Goal: Task Accomplishment & Management: Use online tool/utility

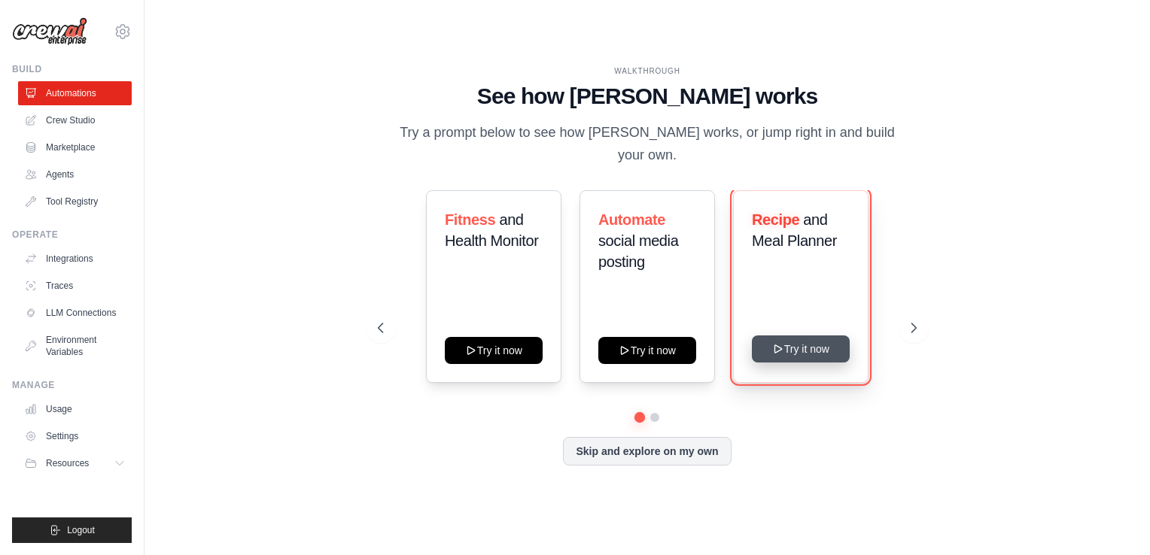
click at [814, 337] on button "Try it now" at bounding box center [801, 349] width 98 height 27
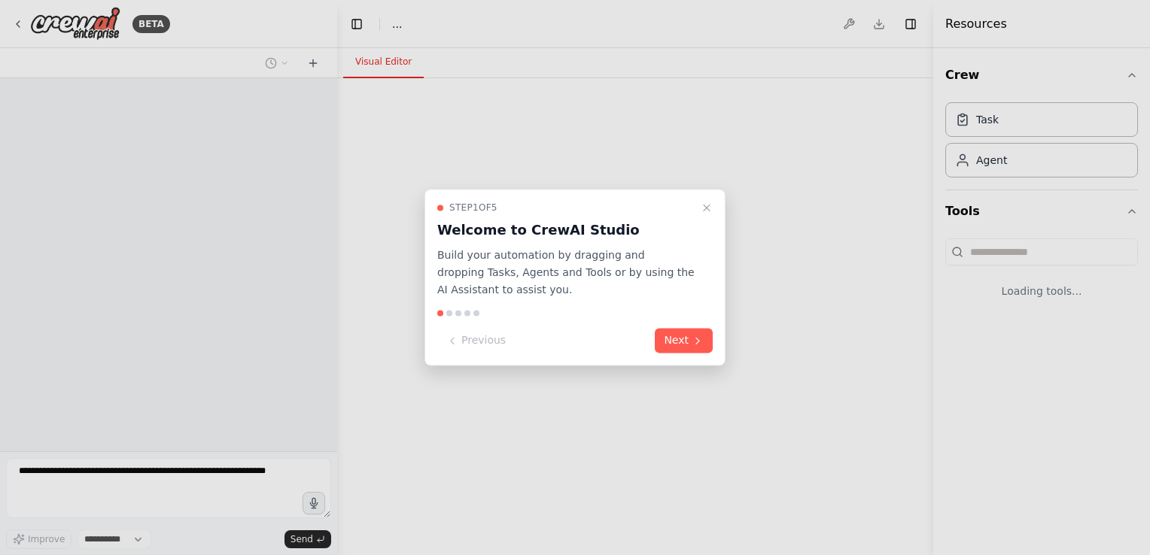
select select "****"
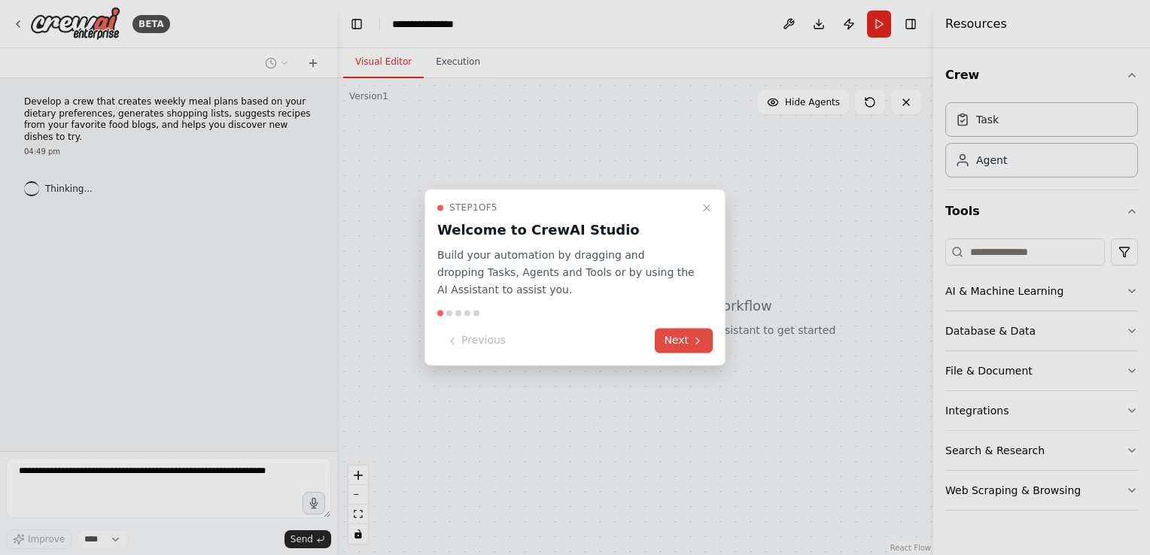
click at [688, 339] on button "Next" at bounding box center [684, 341] width 58 height 25
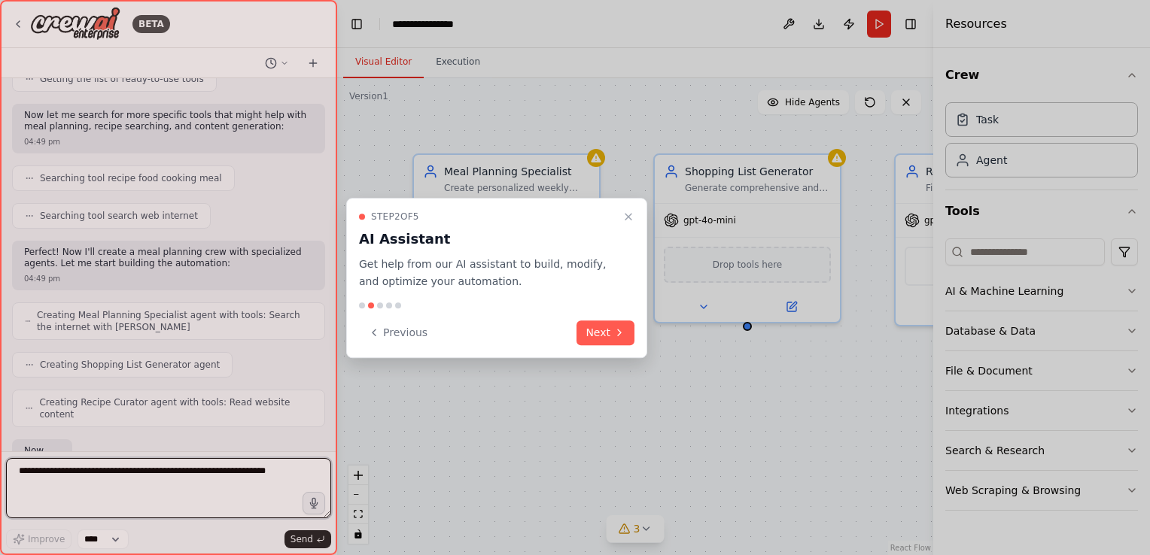
scroll to position [286, 0]
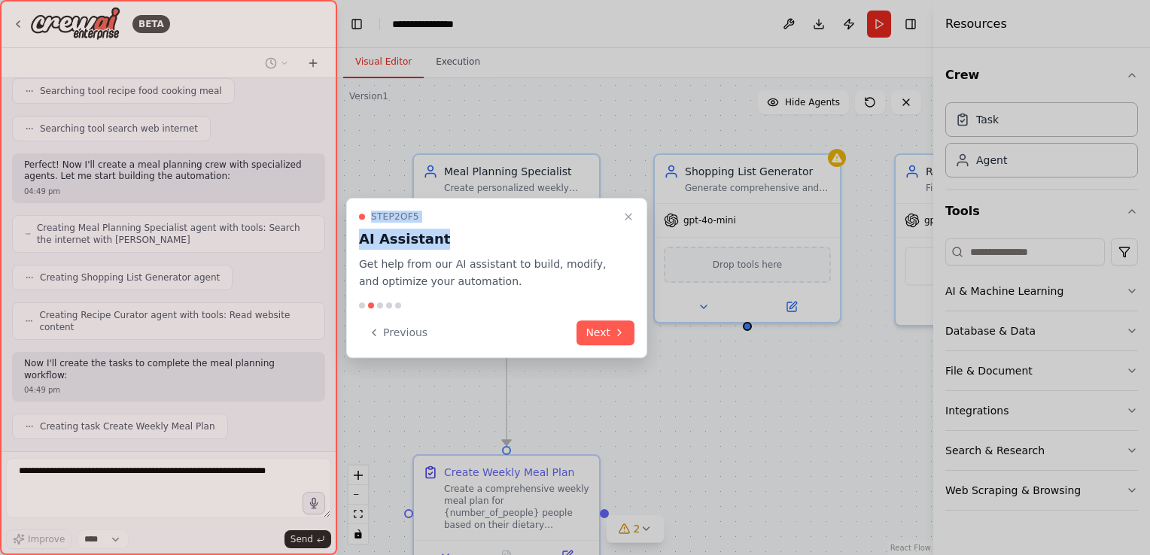
drag, startPoint x: 533, startPoint y: 235, endPoint x: 667, endPoint y: 209, distance: 136.3
click at [667, 209] on div "BETA Develop a crew that creates weekly meal plans based on your dietary prefer…" at bounding box center [575, 277] width 1150 height 555
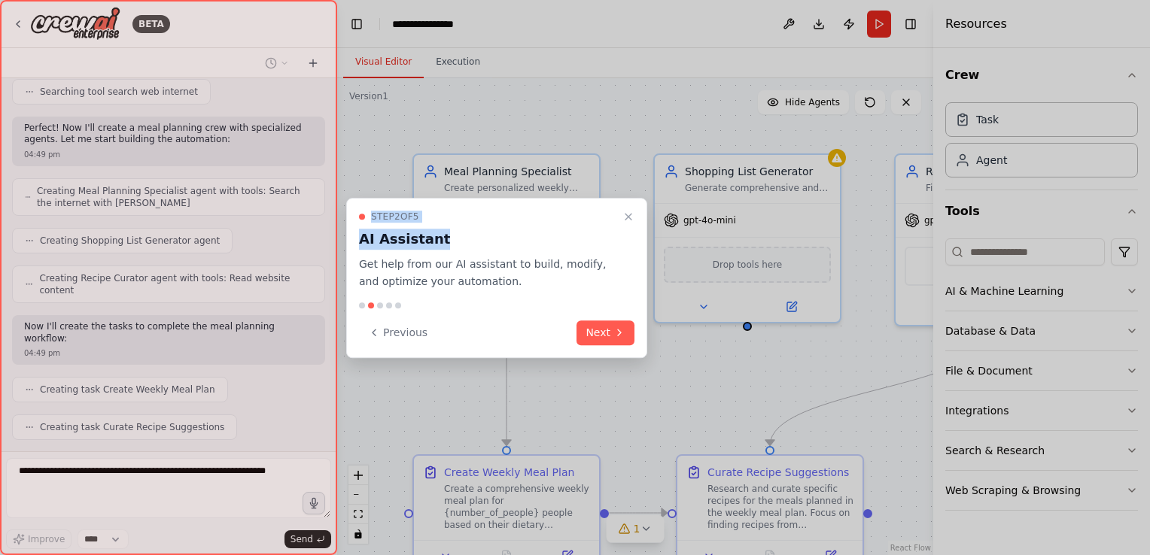
click at [497, 227] on div "Step 2 of 5 AI Assistant Get help from our AI assistant to build, modify, and o…" at bounding box center [496, 251] width 275 height 80
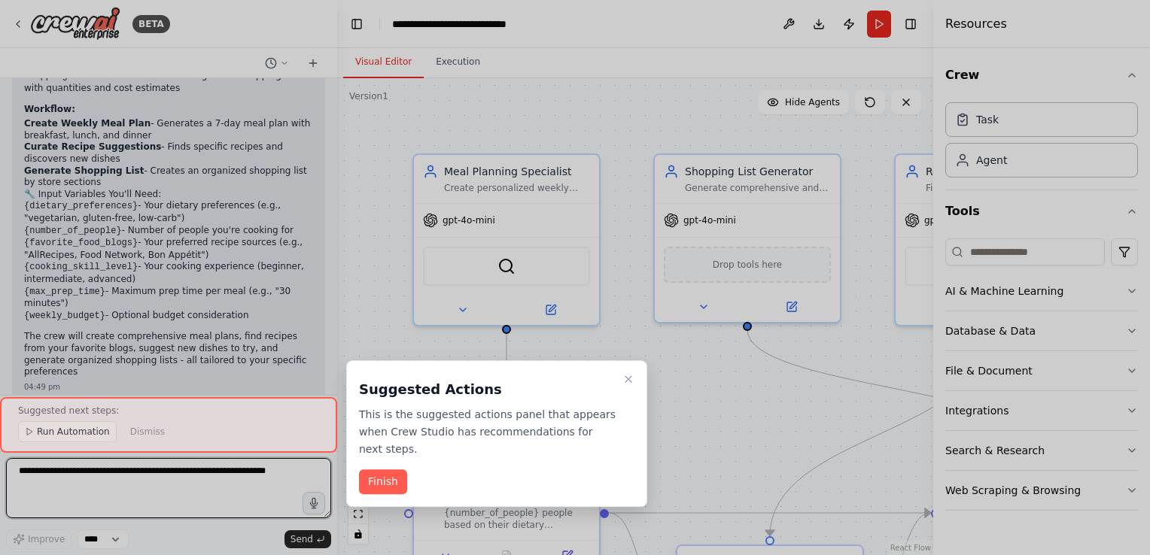
scroll to position [987, 0]
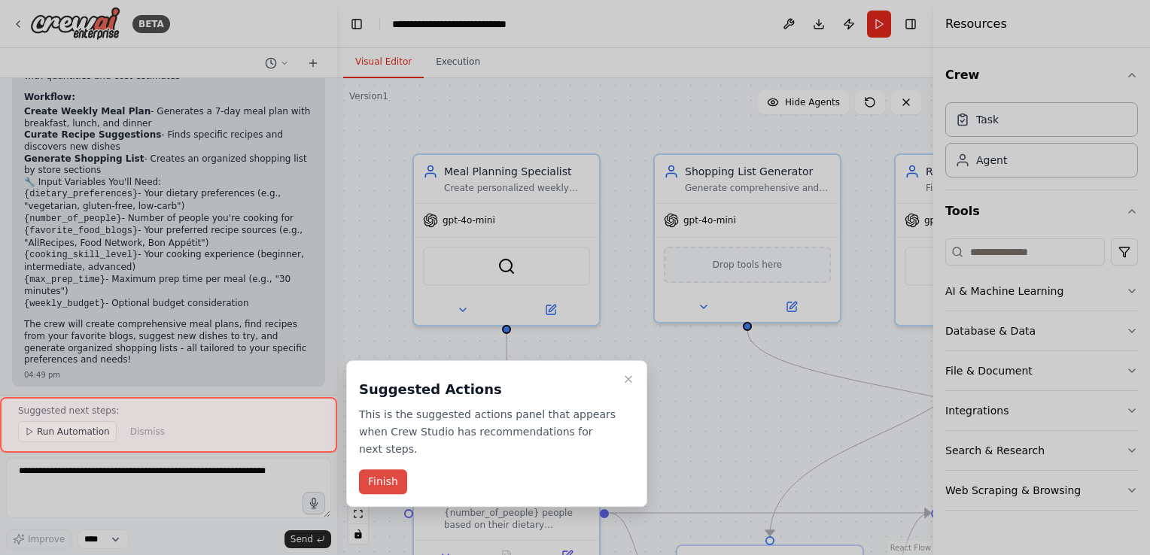
click at [376, 469] on button "Finish" at bounding box center [383, 481] width 48 height 25
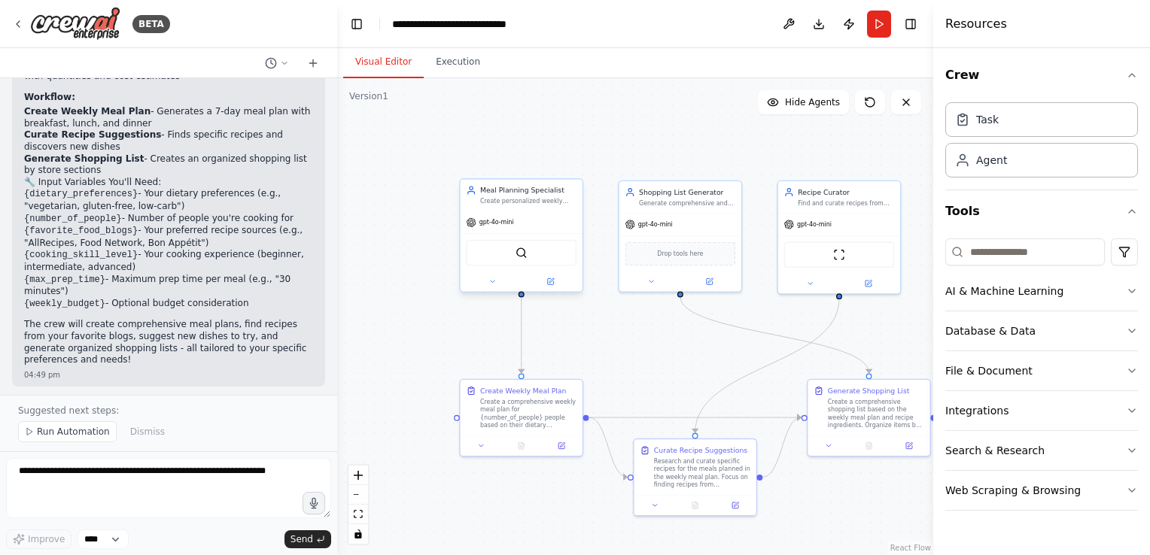
click at [537, 224] on div "gpt-4o-mini" at bounding box center [521, 222] width 122 height 22
click at [503, 156] on div ".deletable-edge-delete-btn { width: 20px; height: 20px; border: 0px solid #ffff…" at bounding box center [635, 316] width 596 height 477
click at [546, 284] on icon at bounding box center [550, 282] width 8 height 8
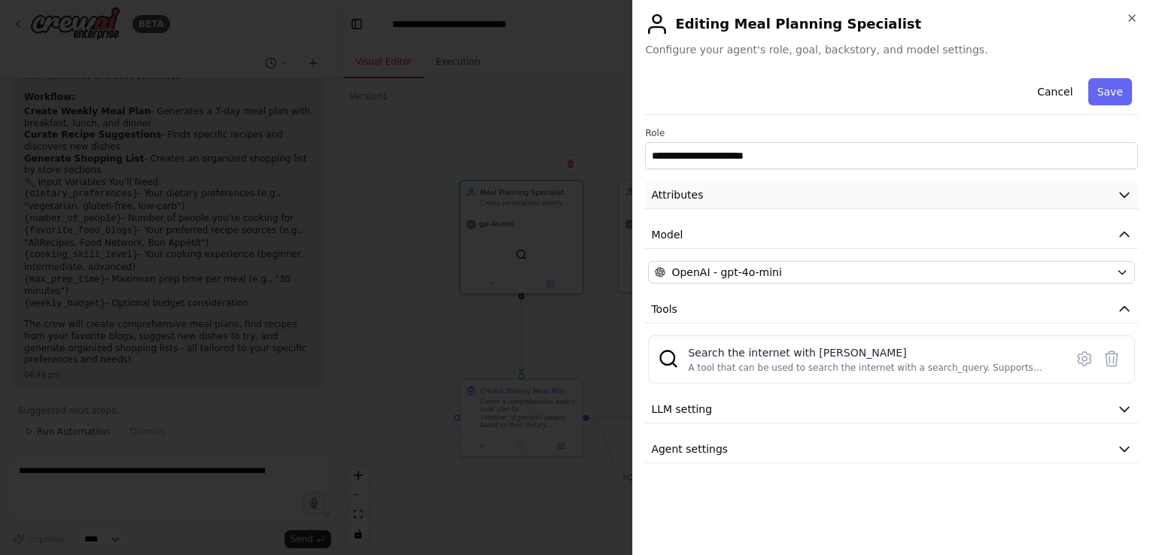
click at [1122, 194] on icon "button" at bounding box center [1123, 194] width 15 height 15
click at [1122, 194] on button "Attributes" at bounding box center [891, 195] width 493 height 28
click at [1116, 194] on icon "button" at bounding box center [1123, 194] width 15 height 15
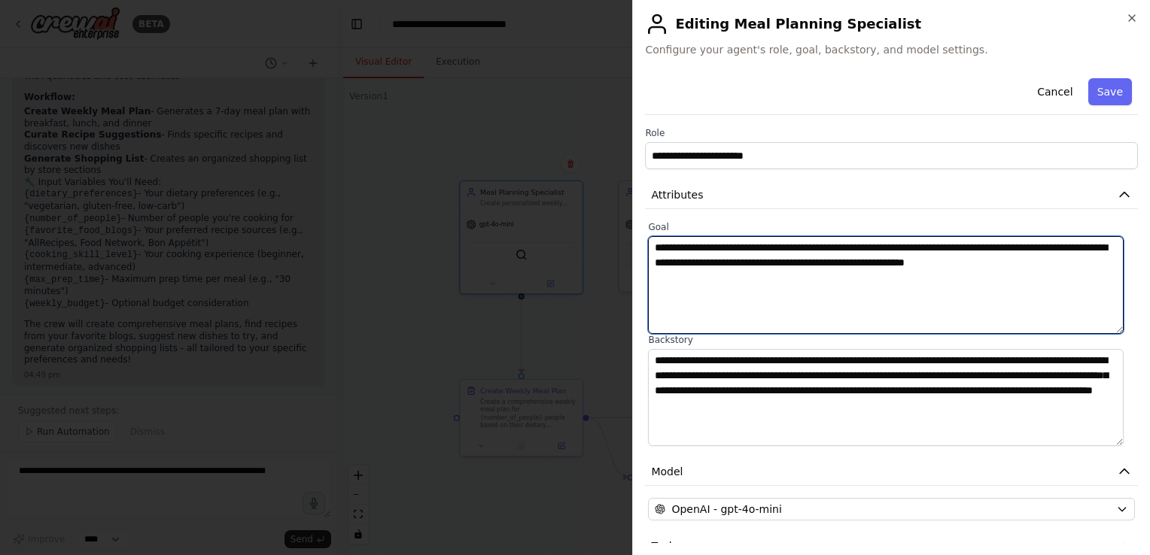
click at [976, 248] on textarea "**********" at bounding box center [885, 285] width 475 height 98
type textarea "**********"
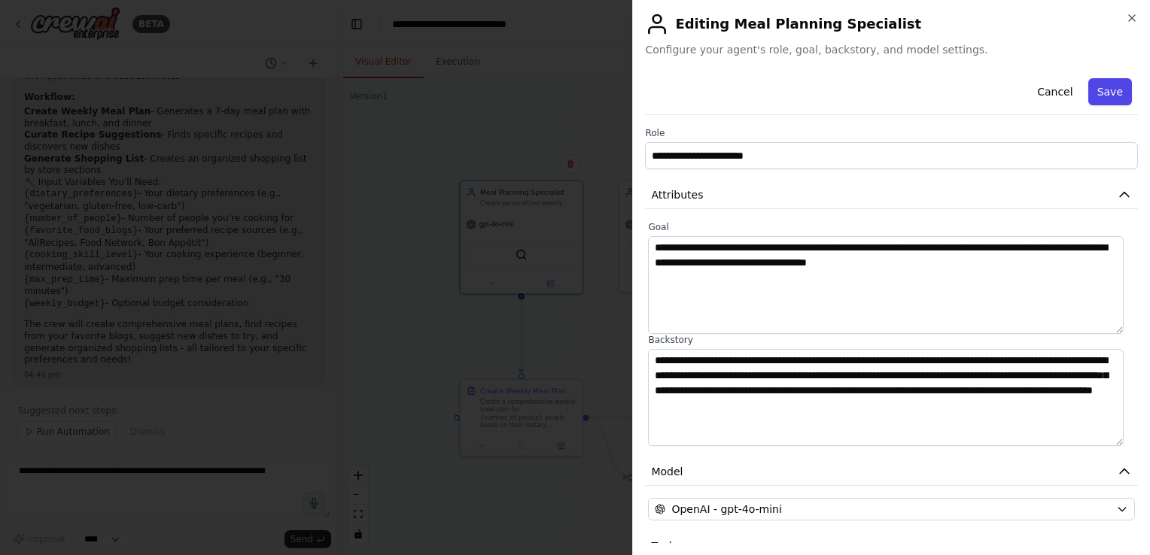
click at [1108, 80] on button "Save" at bounding box center [1110, 91] width 44 height 27
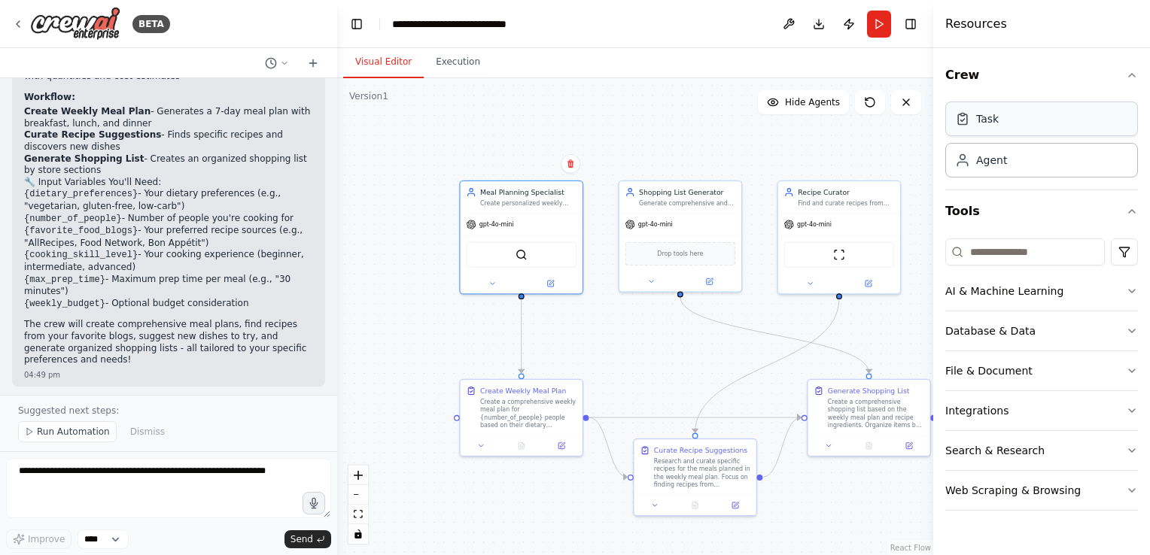
click at [999, 131] on div "Task" at bounding box center [1041, 119] width 193 height 35
click at [999, 129] on div "Task" at bounding box center [1041, 119] width 193 height 35
click at [994, 113] on div "Task" at bounding box center [987, 118] width 23 height 15
click at [994, 127] on div "Task" at bounding box center [1041, 119] width 193 height 35
click at [996, 167] on div "Agent" at bounding box center [1041, 159] width 193 height 35
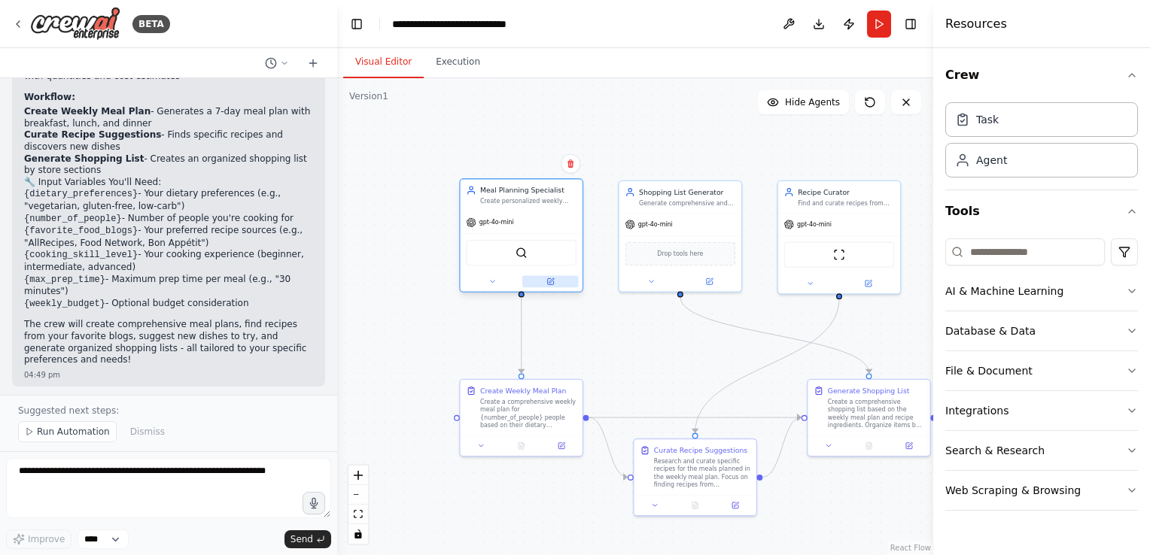
click at [548, 284] on button at bounding box center [550, 281] width 56 height 12
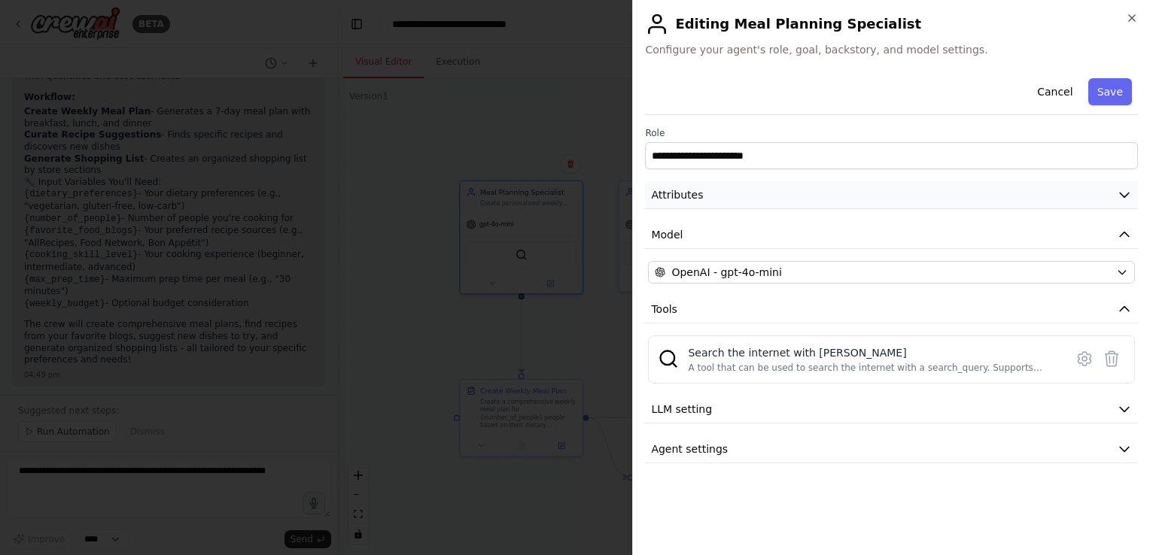
click at [694, 190] on span "Attributes" at bounding box center [677, 194] width 52 height 15
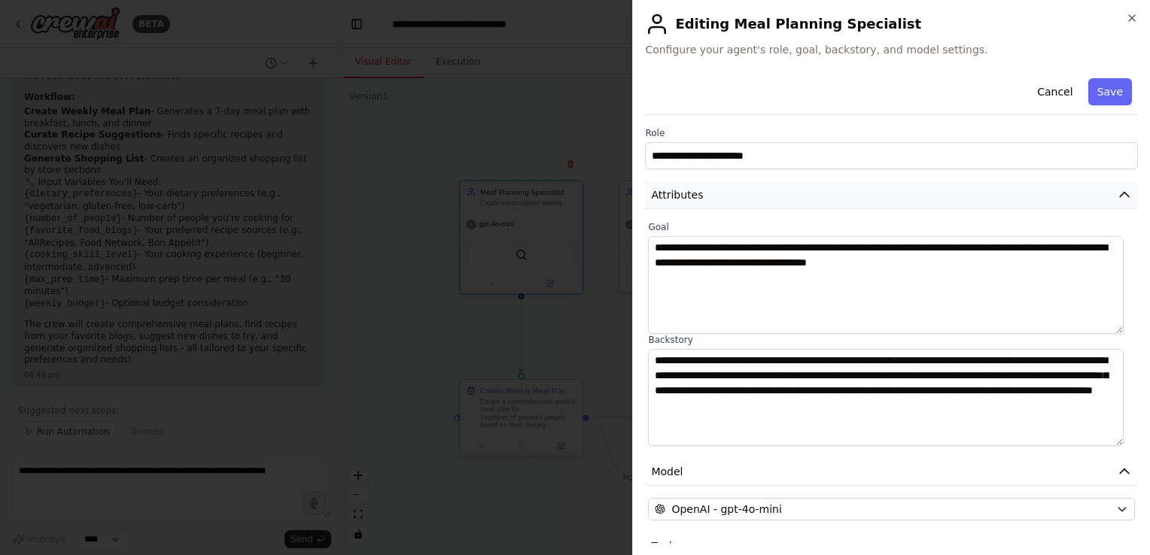
click at [1119, 193] on icon "button" at bounding box center [1123, 195] width 9 height 5
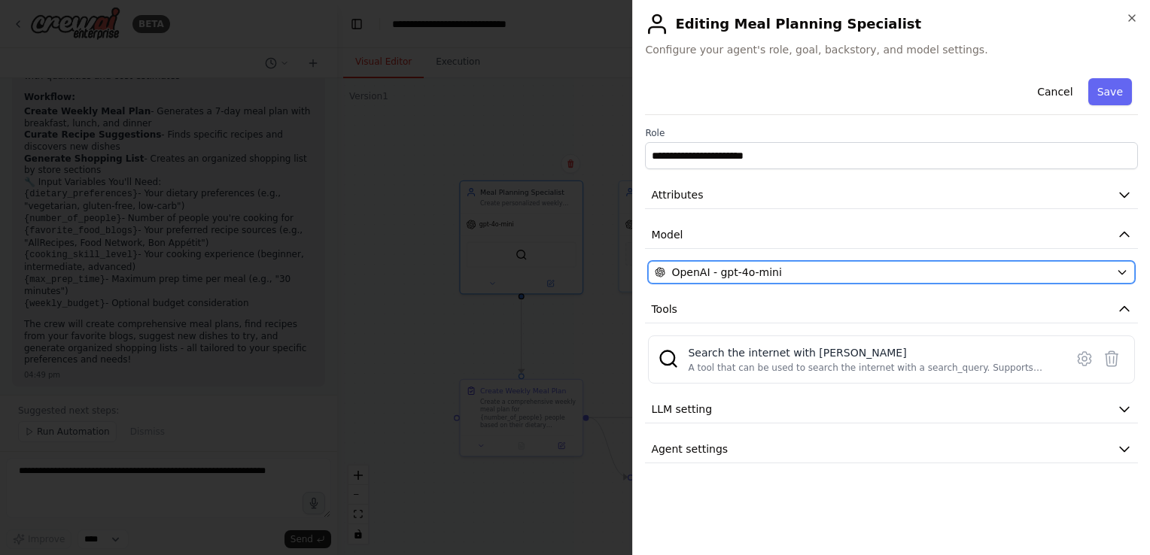
click at [808, 278] on div "OpenAI - gpt-4o-mini" at bounding box center [882, 272] width 455 height 15
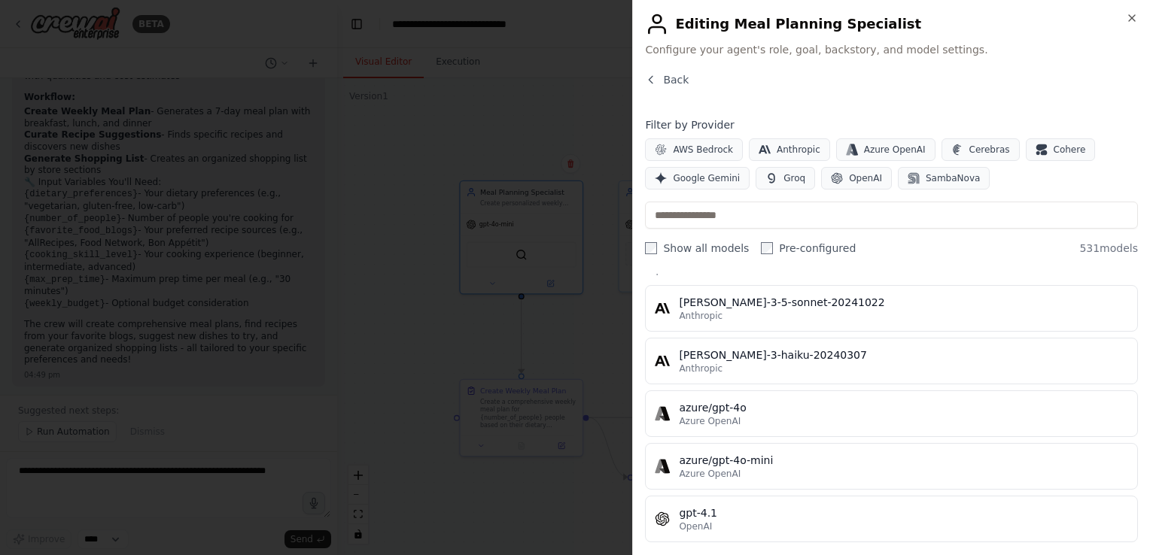
scroll to position [0, 0]
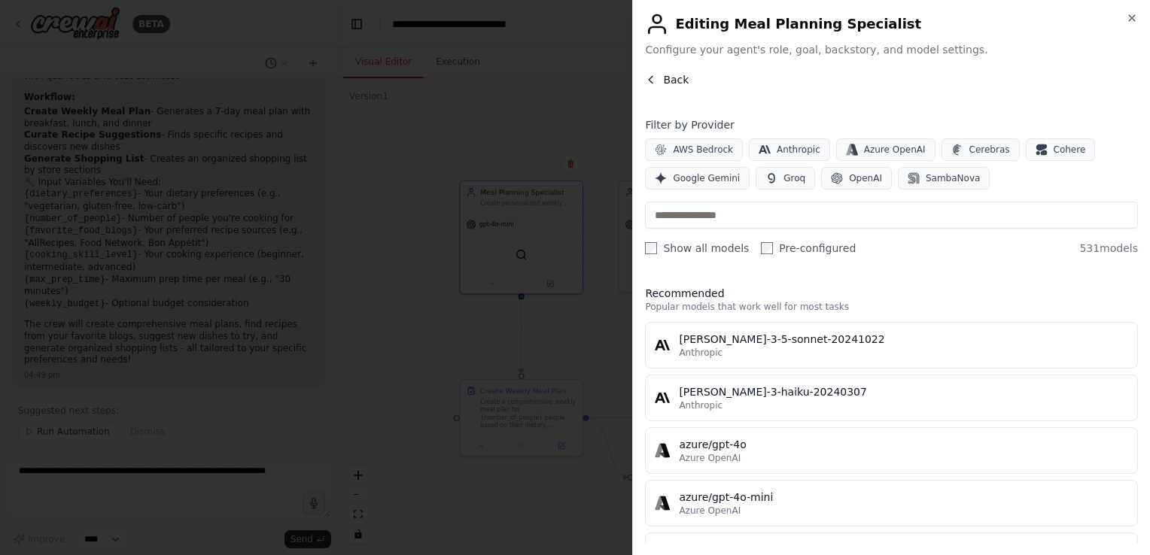
click at [659, 80] on button "Back" at bounding box center [667, 79] width 44 height 15
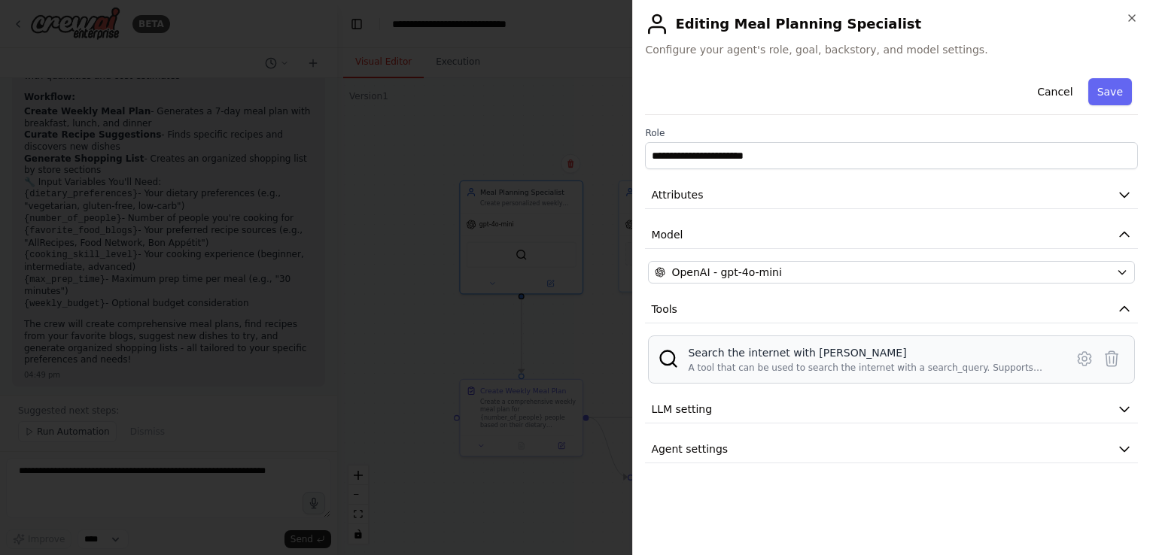
click at [1056, 369] on div "Search the internet with Serper A tool that can be used to search the internet …" at bounding box center [875, 359] width 374 height 29
click at [753, 372] on div "A tool that can be used to search the internet with a search_query. Supports di…" at bounding box center [872, 368] width 368 height 12
click at [1080, 355] on icon at bounding box center [1084, 359] width 18 height 18
click at [1080, 355] on div "**********" at bounding box center [891, 307] width 493 height 471
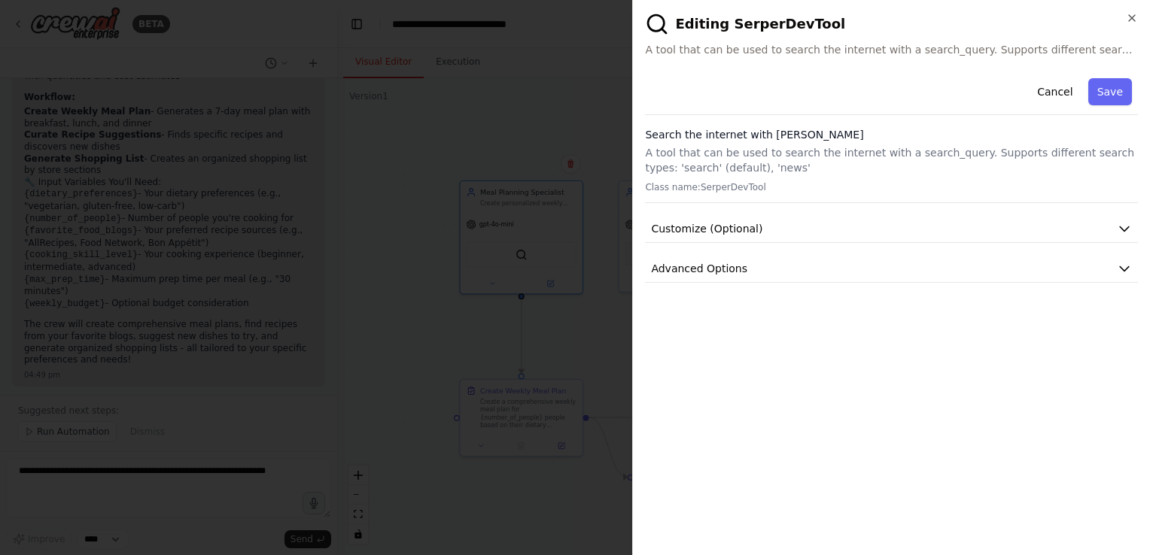
click at [740, 187] on p "Class name: SerperDevTool" at bounding box center [891, 187] width 493 height 12
click at [1126, 224] on icon "button" at bounding box center [1123, 228] width 15 height 15
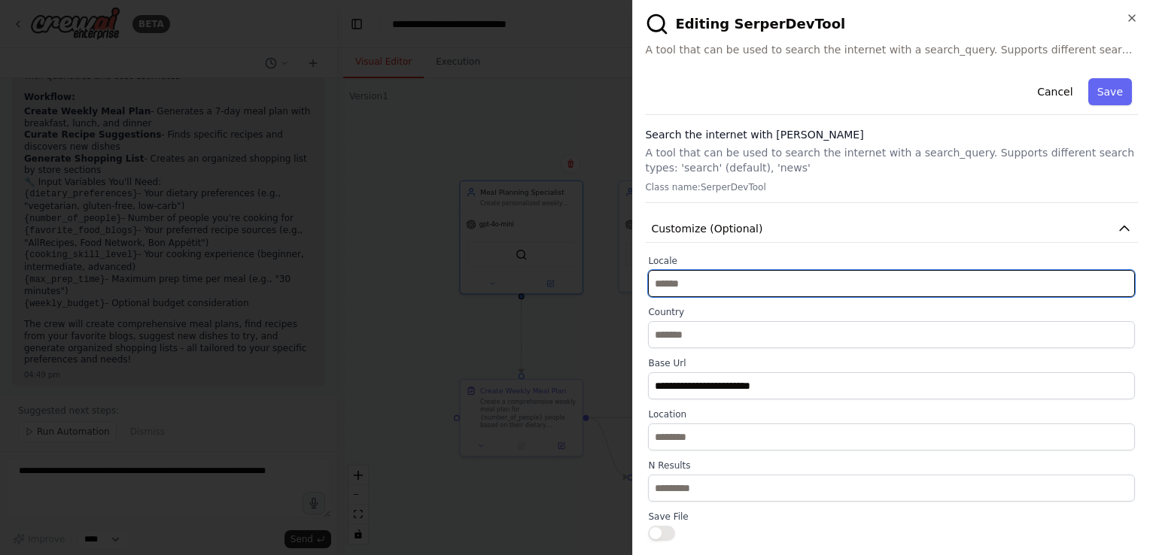
click at [716, 287] on input "text" at bounding box center [891, 283] width 487 height 27
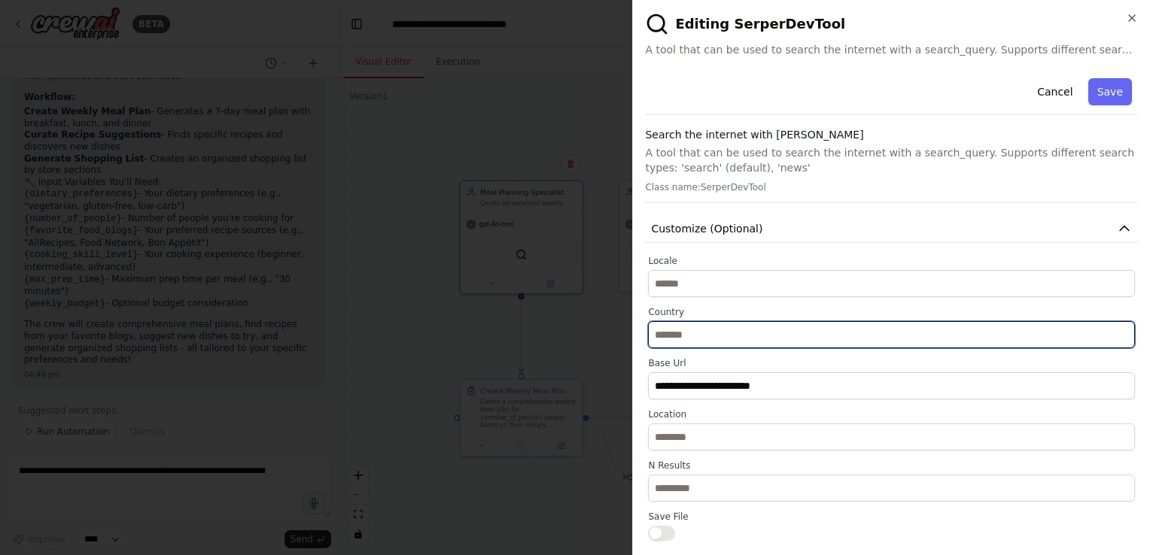
click at [708, 336] on input "text" at bounding box center [891, 334] width 487 height 27
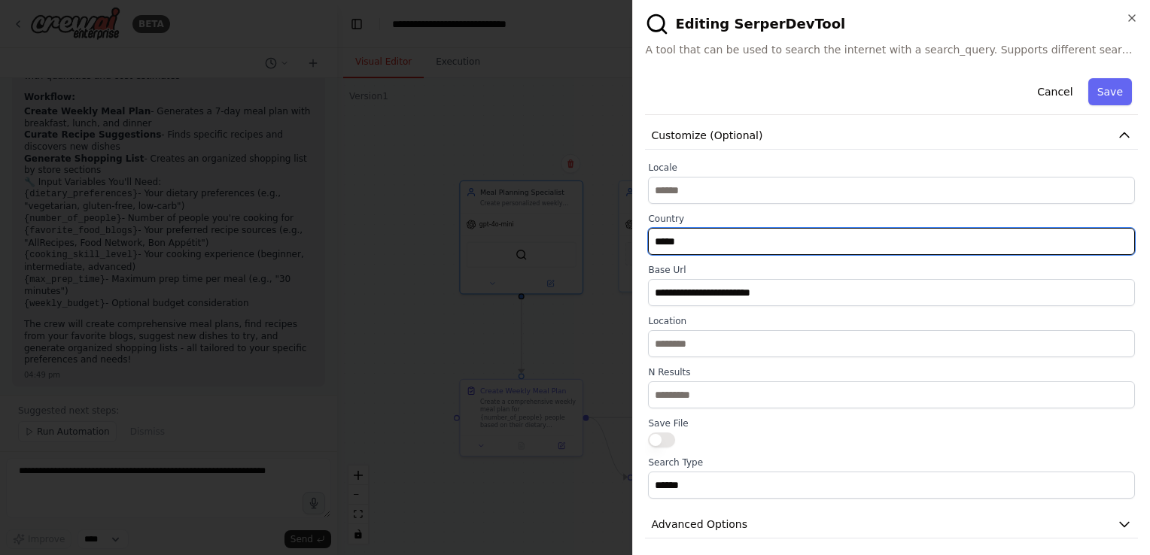
scroll to position [99, 0]
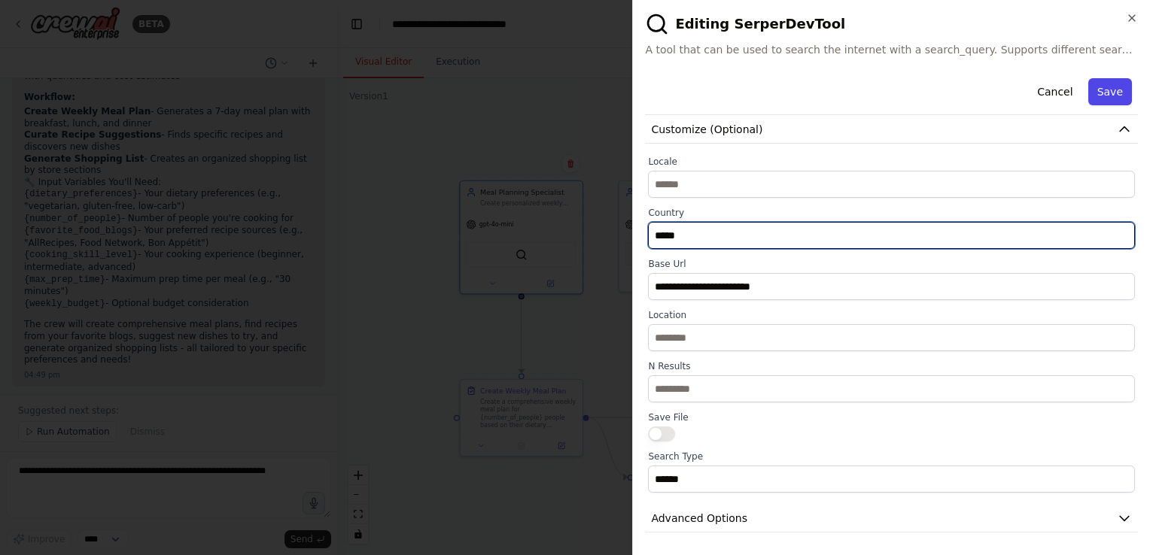
type input "*****"
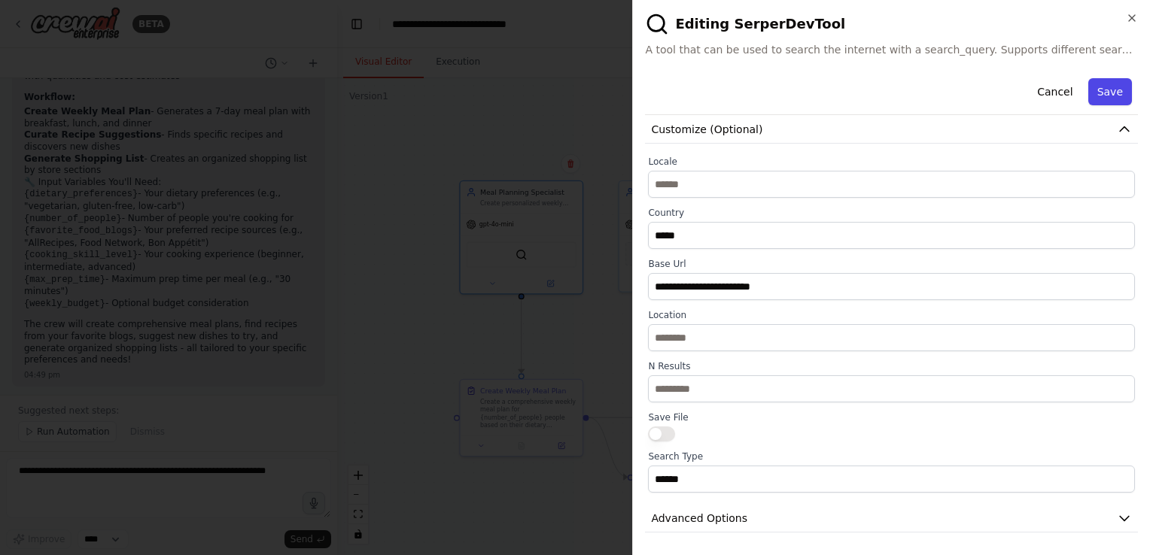
click at [1098, 94] on button "Save" at bounding box center [1110, 91] width 44 height 27
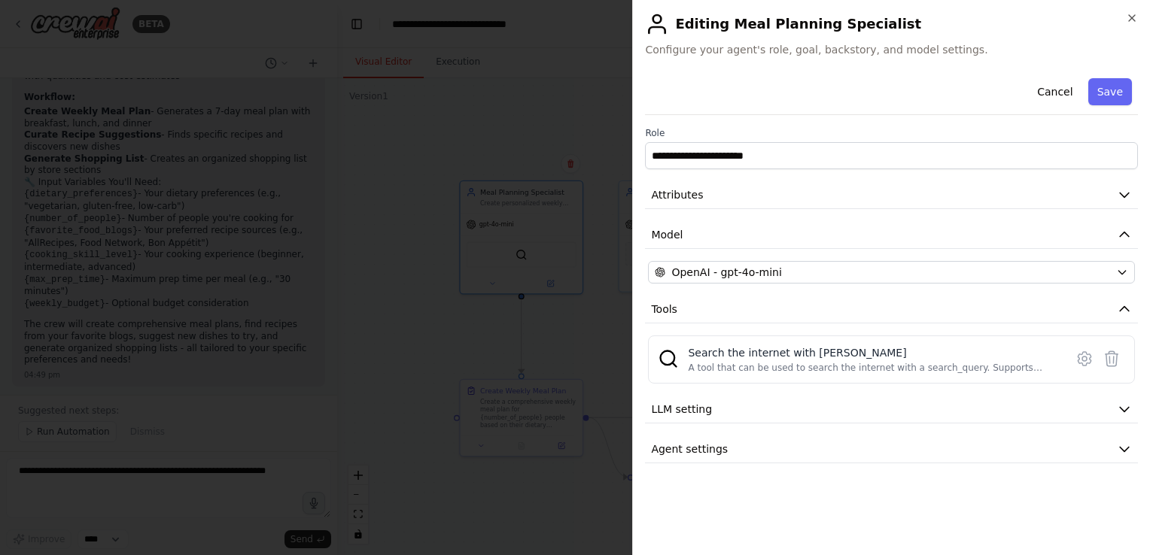
scroll to position [0, 0]
click at [699, 414] on span "LLM setting" at bounding box center [681, 409] width 61 height 15
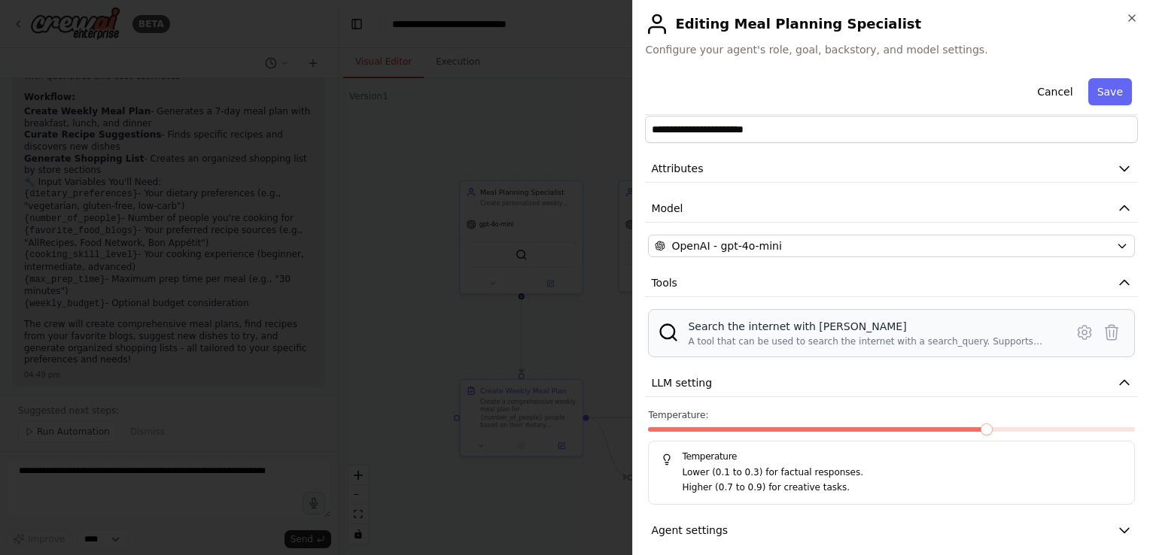
scroll to position [38, 0]
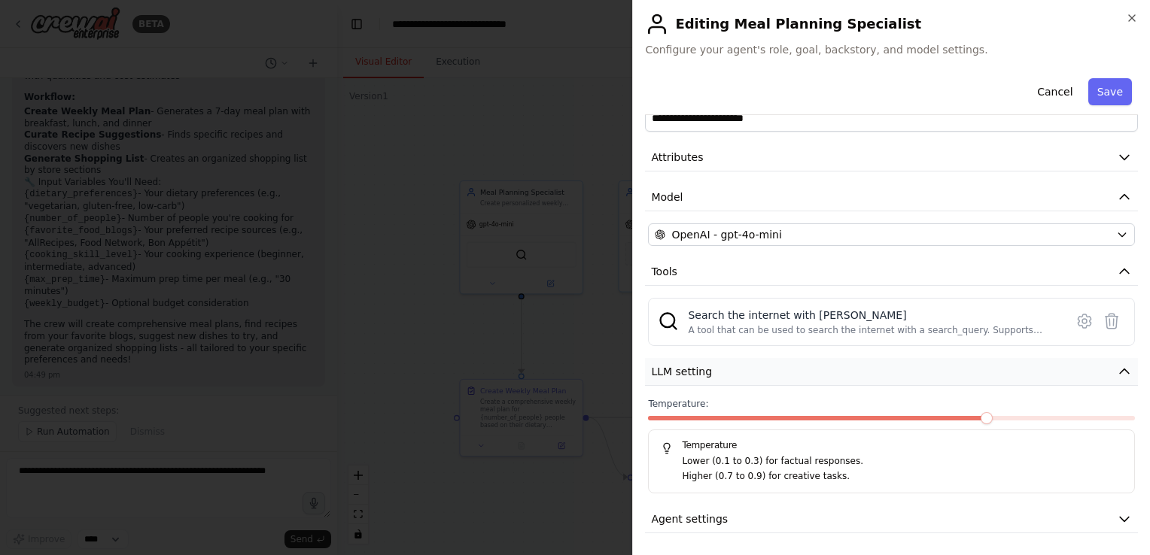
click at [731, 369] on button "LLM setting" at bounding box center [891, 372] width 493 height 28
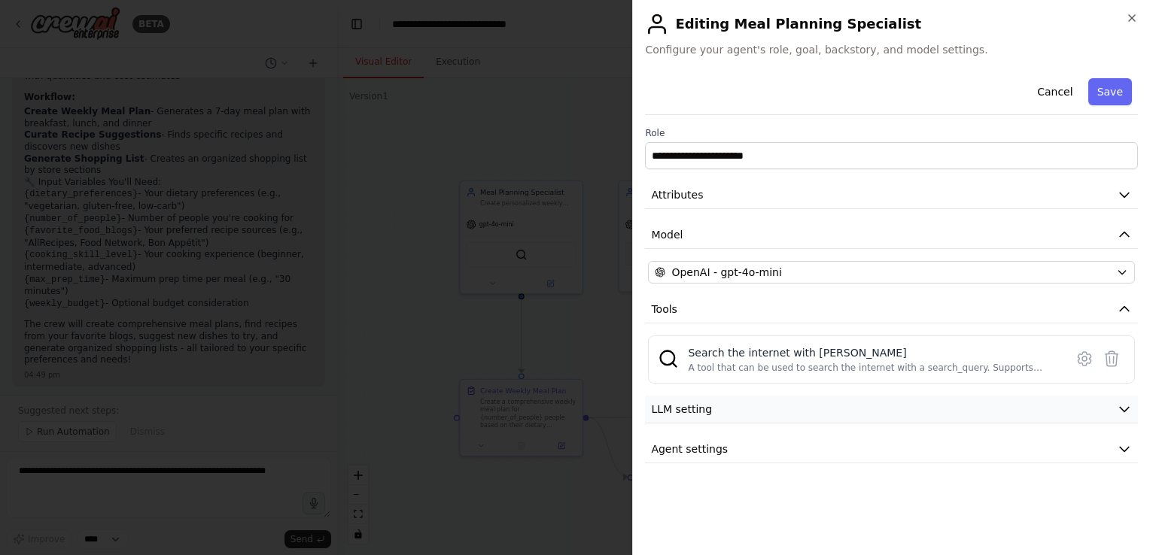
click at [701, 403] on span "LLM setting" at bounding box center [681, 409] width 61 height 15
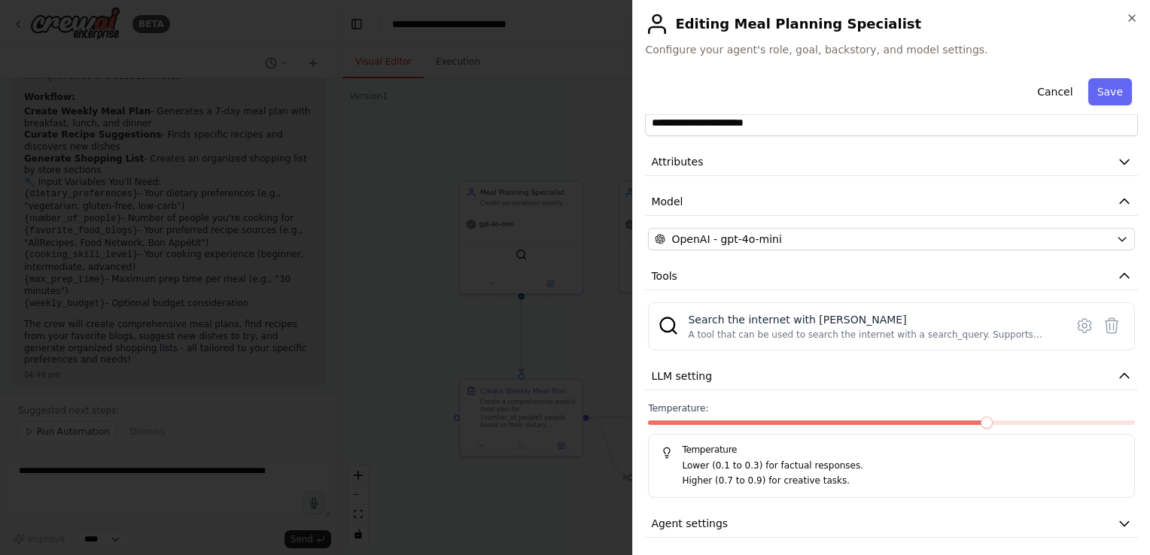
scroll to position [38, 0]
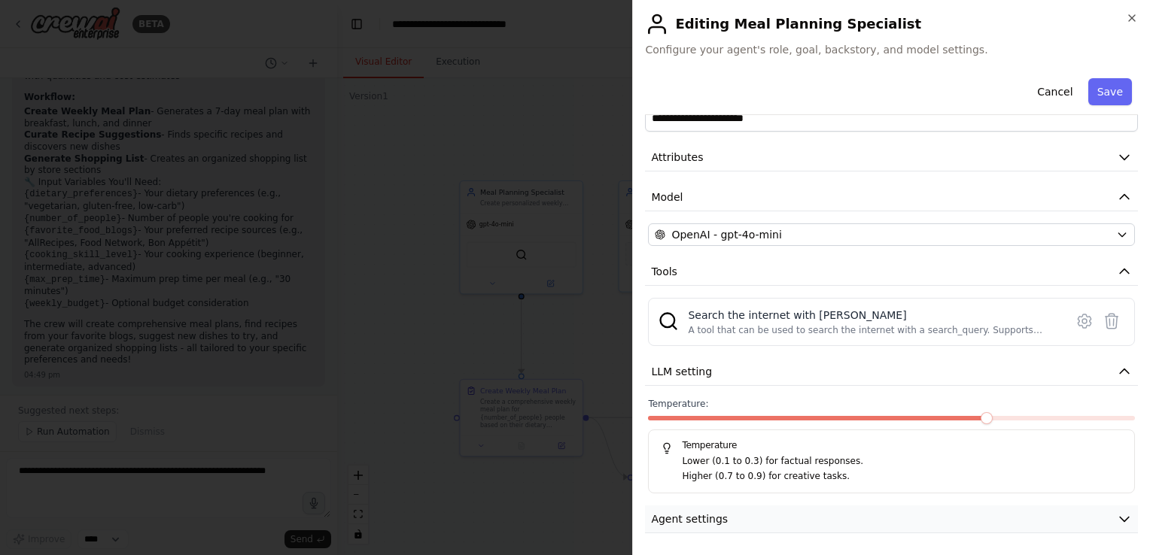
click at [1116, 517] on icon "button" at bounding box center [1123, 519] width 15 height 15
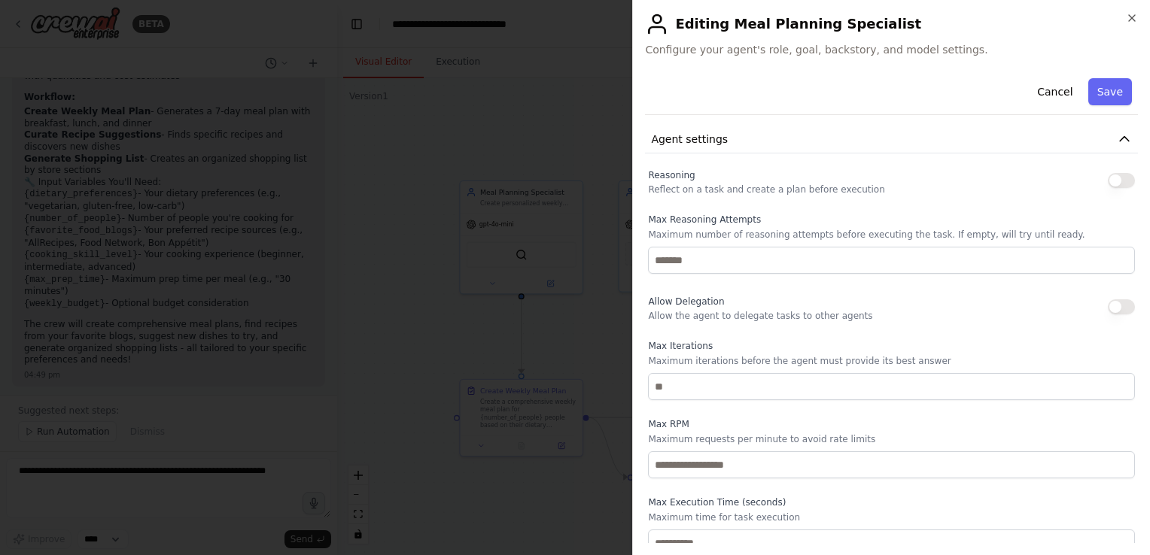
scroll to position [429, 0]
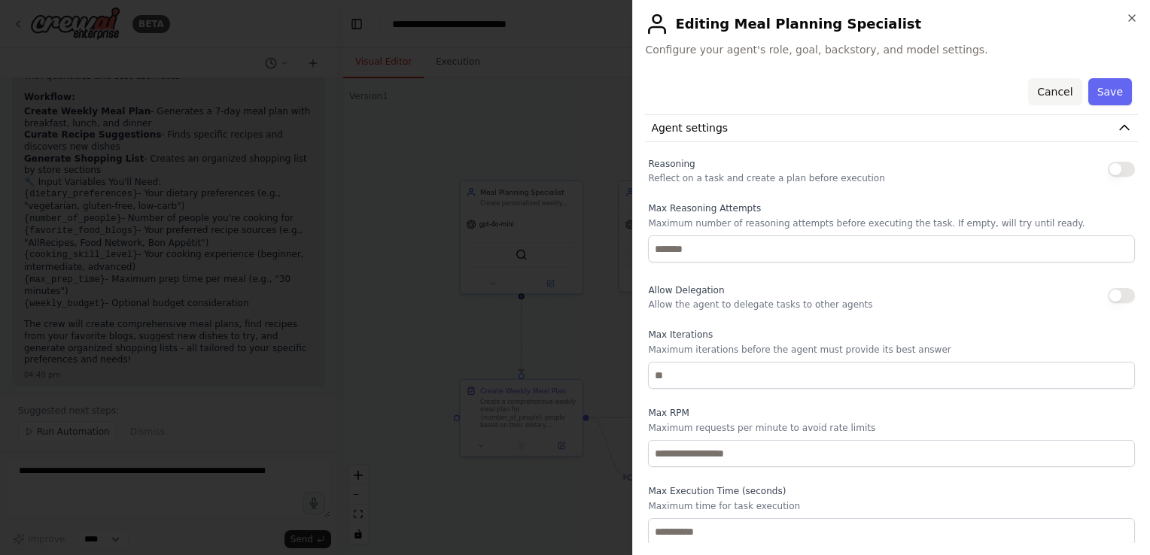
click at [1059, 98] on button "Cancel" at bounding box center [1054, 91] width 53 height 27
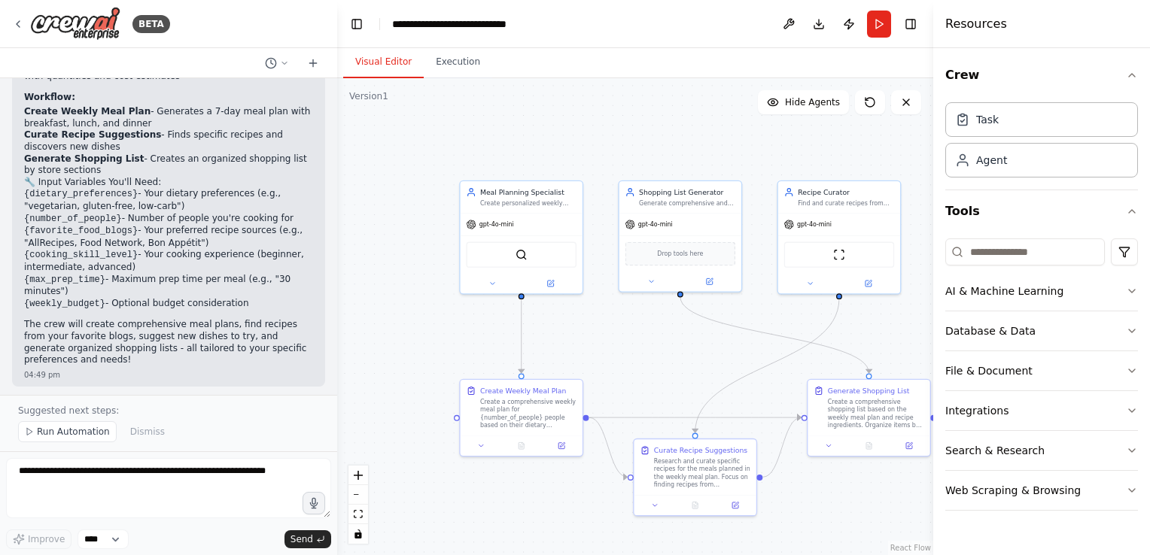
click at [494, 370] on div ".deletable-edge-delete-btn { width: 20px; height: 20px; border: 0px solid #ffff…" at bounding box center [635, 316] width 596 height 477
